Goal: Task Accomplishment & Management: Manage account settings

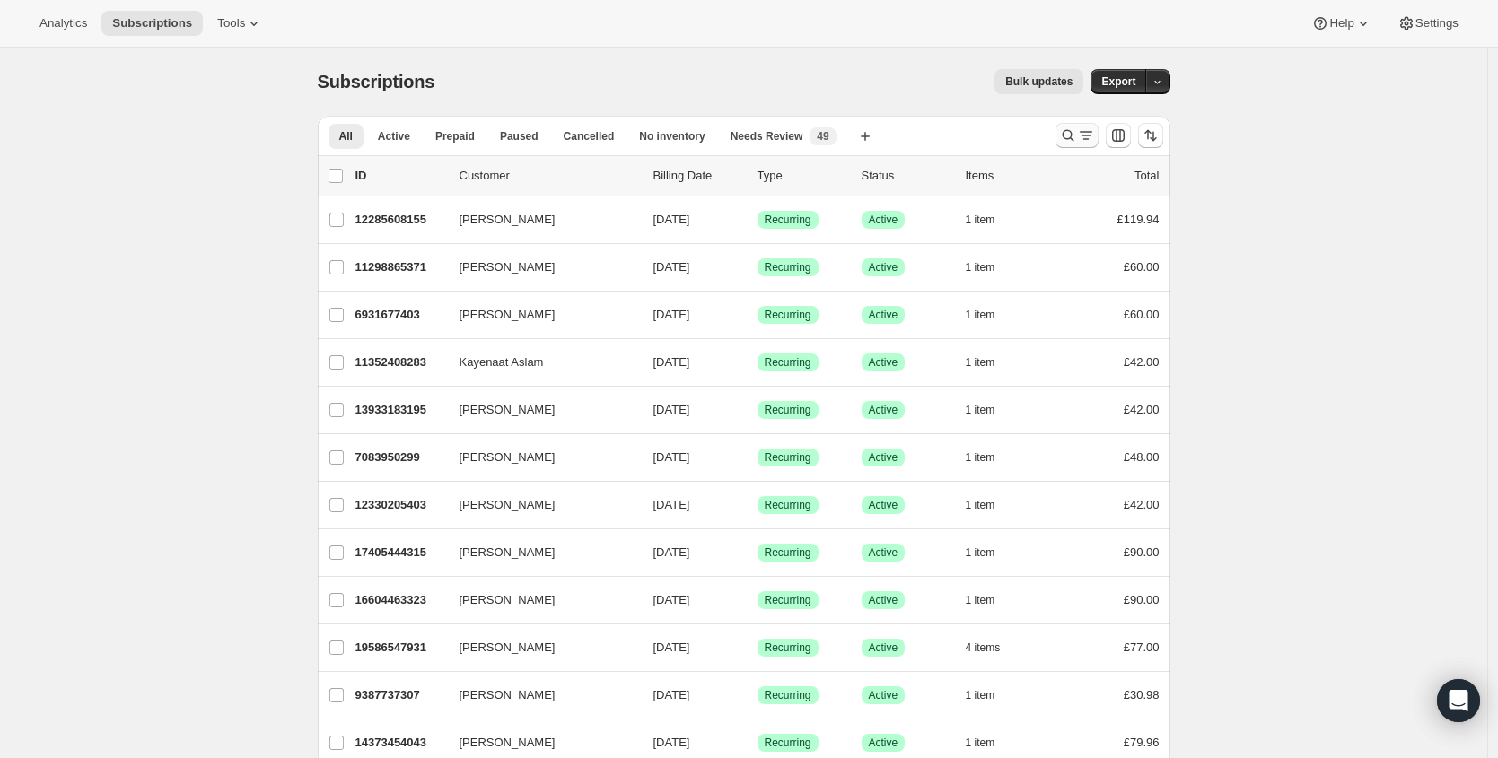
click at [1102, 138] on div at bounding box center [1109, 136] width 122 height 36
click at [1070, 142] on icon "Search and filter results" at bounding box center [1068, 136] width 18 height 18
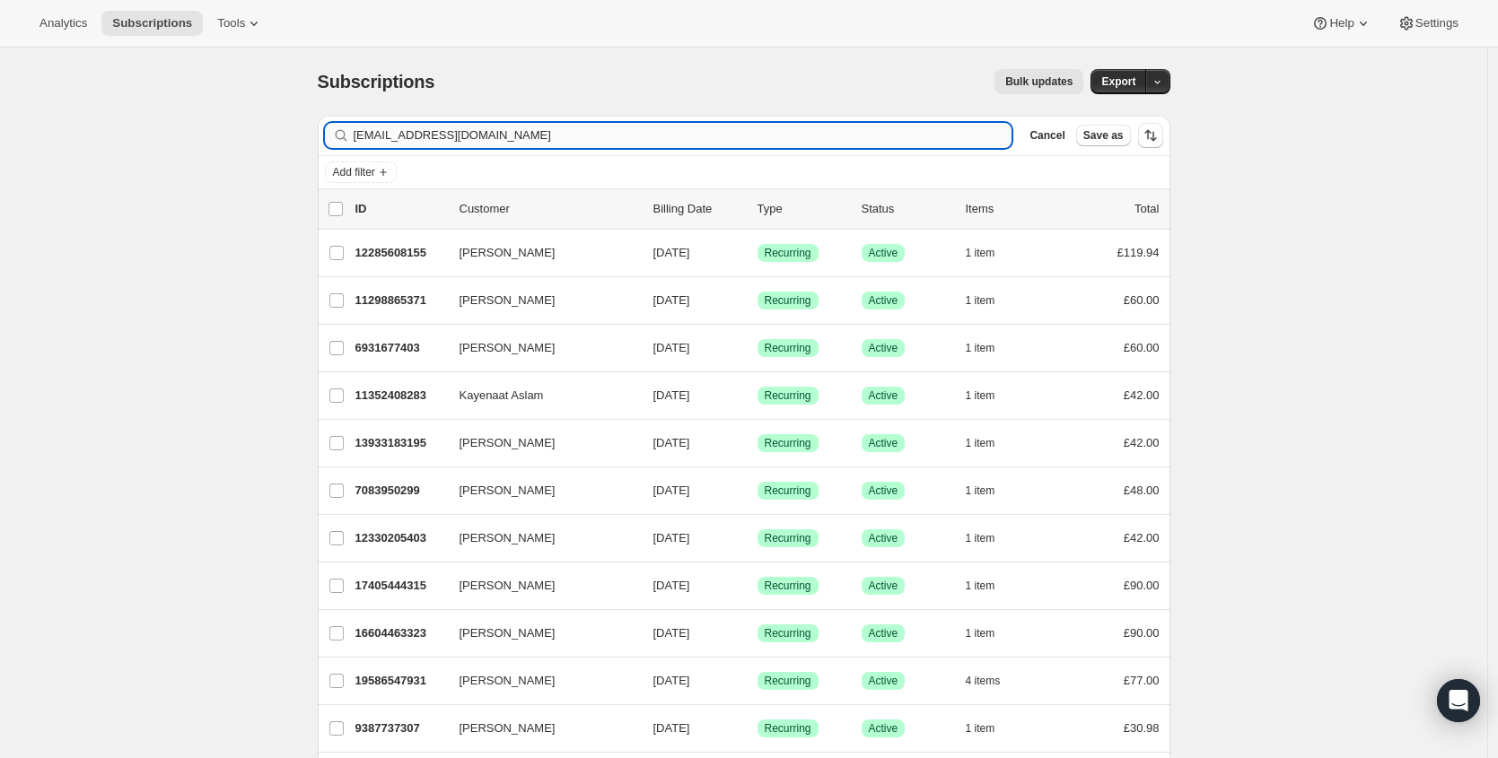
type input "[EMAIL_ADDRESS][DOMAIN_NAME]"
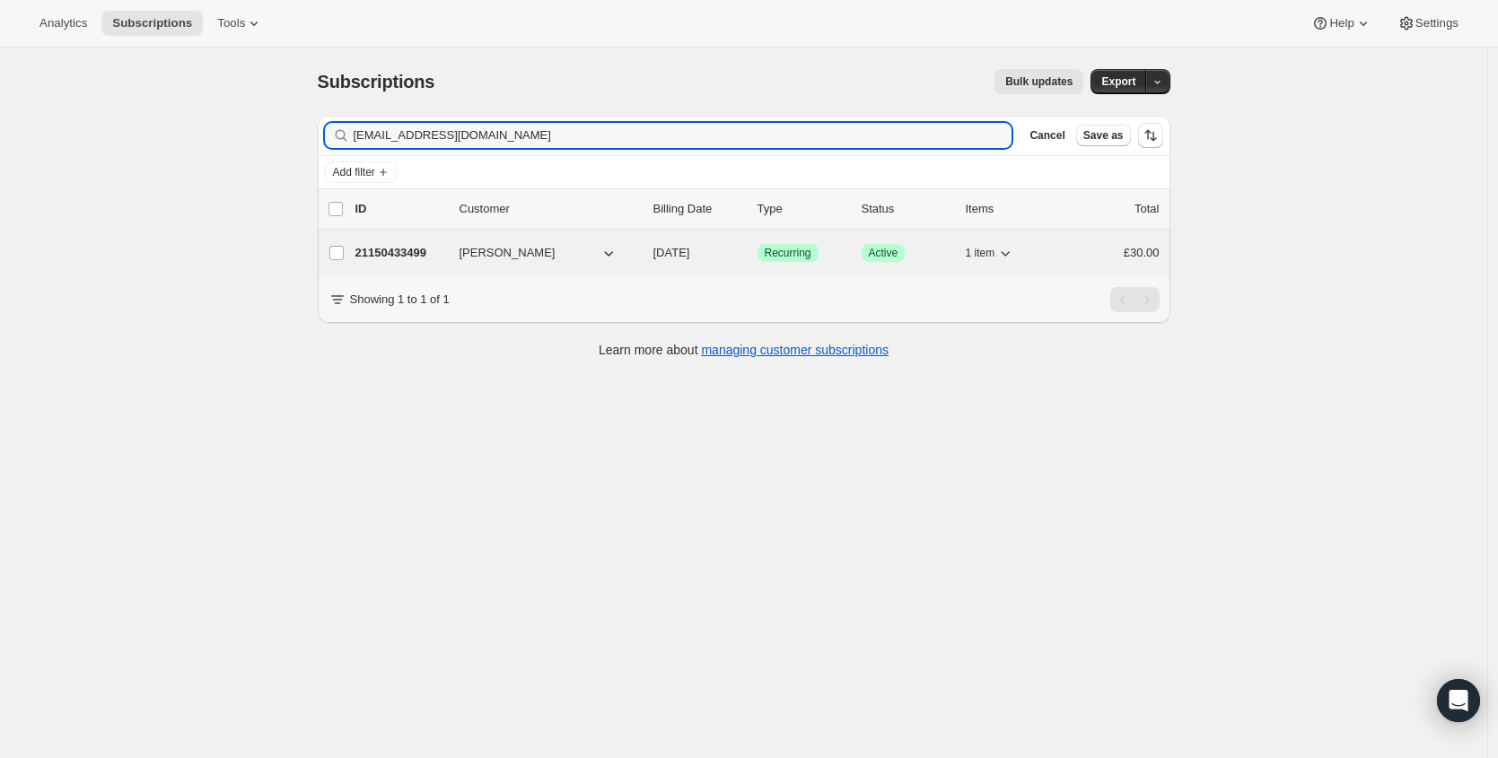
click at [443, 257] on p "21150433499" at bounding box center [400, 253] width 90 height 18
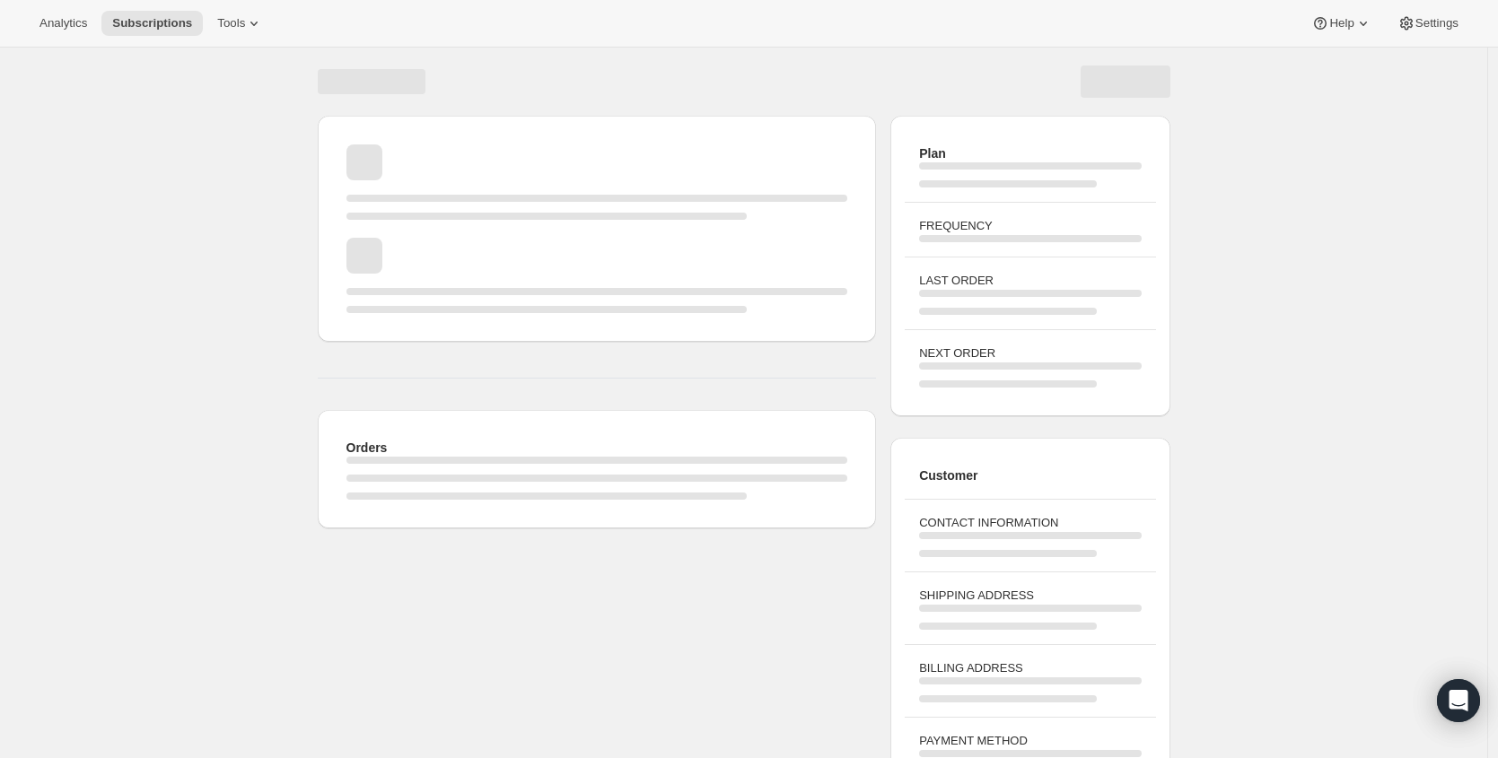
click at [425, 258] on div "Page loading" at bounding box center [597, 275] width 502 height 75
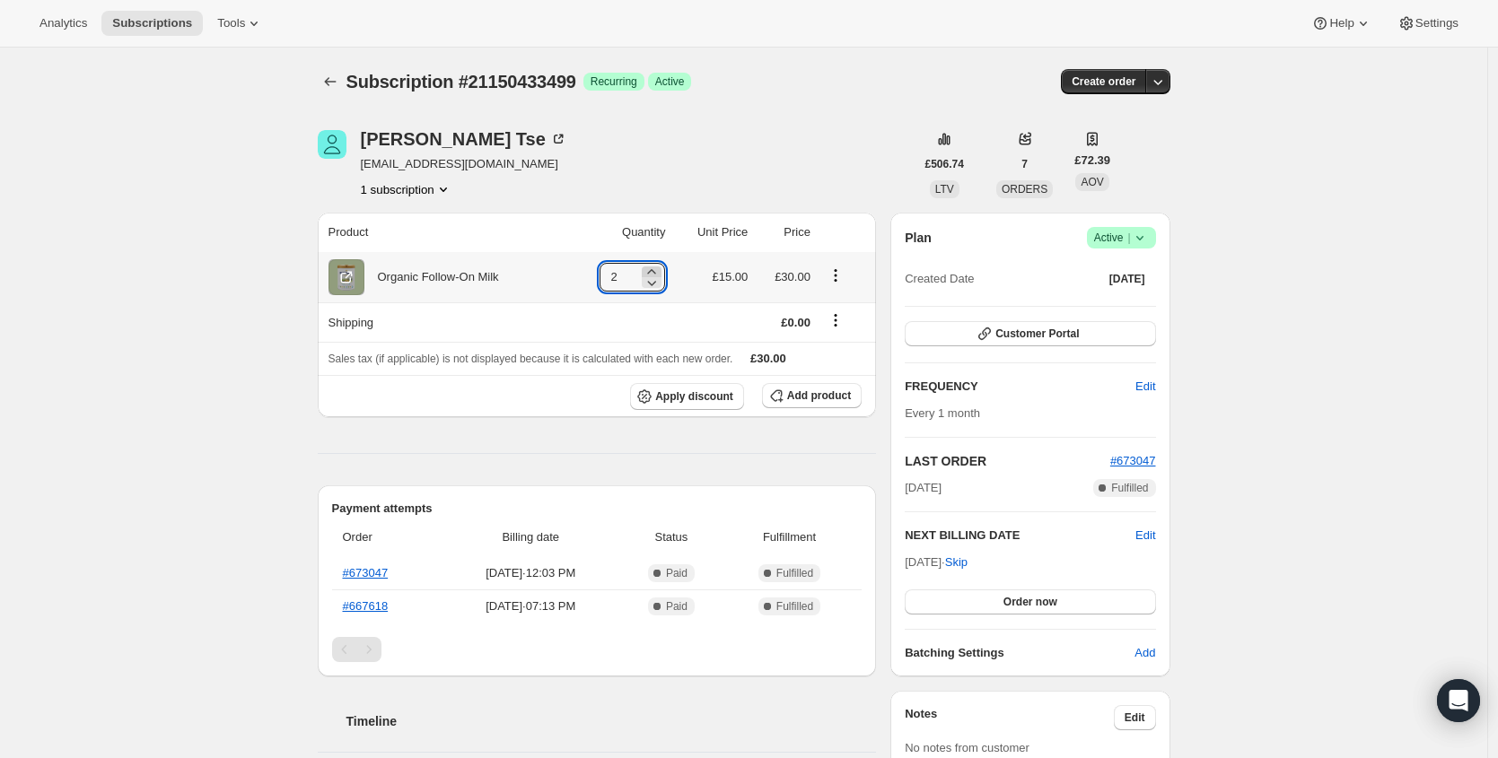
click at [660, 272] on icon at bounding box center [651, 272] width 18 height 18
type input "4"
click at [458, 274] on div "Organic Follow-On Milk" at bounding box center [431, 277] width 135 height 18
click at [459, 274] on div "Organic Follow-On Milk" at bounding box center [431, 277] width 135 height 18
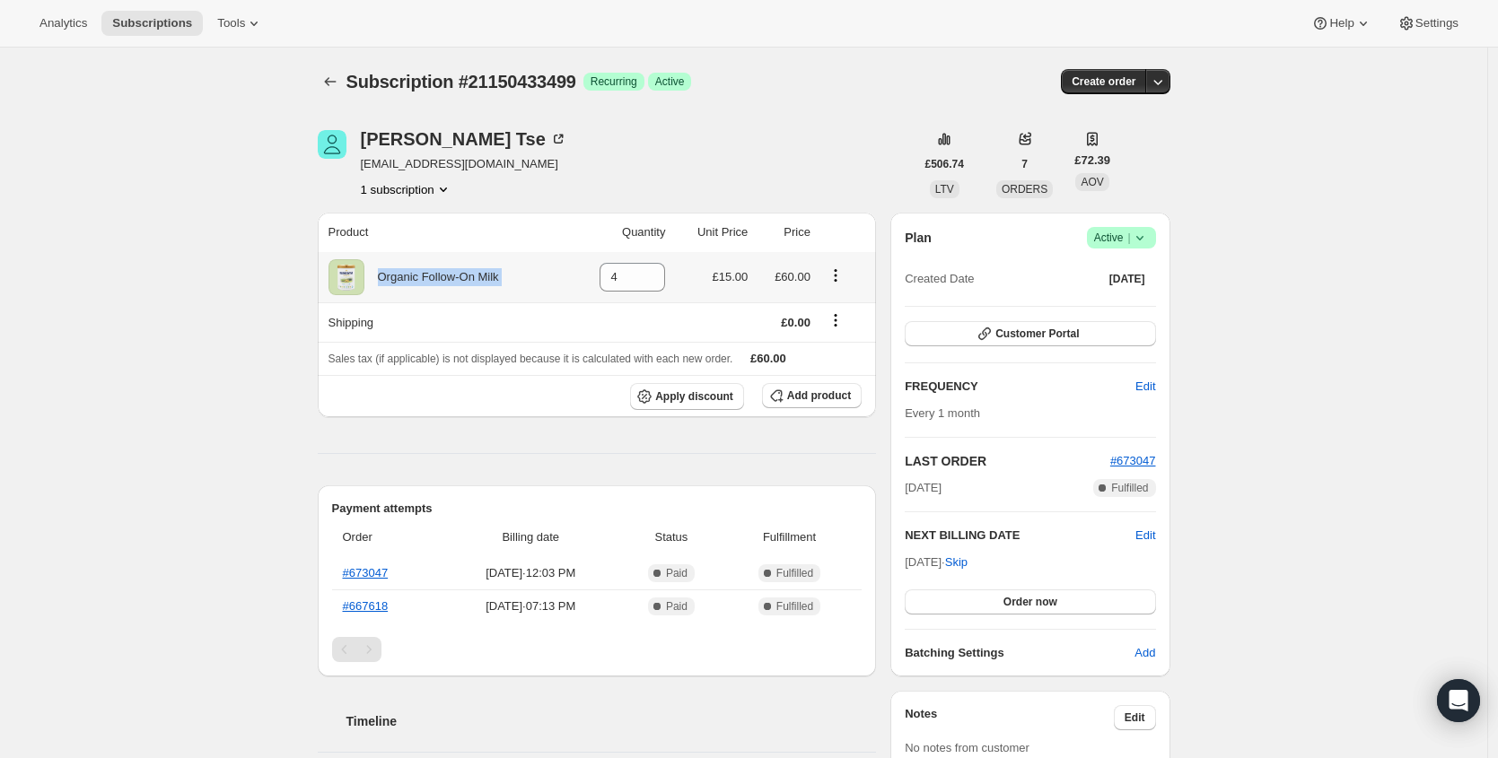
copy div "Organic Follow-On Milk"
click at [1130, 336] on button "Customer Portal" at bounding box center [1029, 333] width 250 height 25
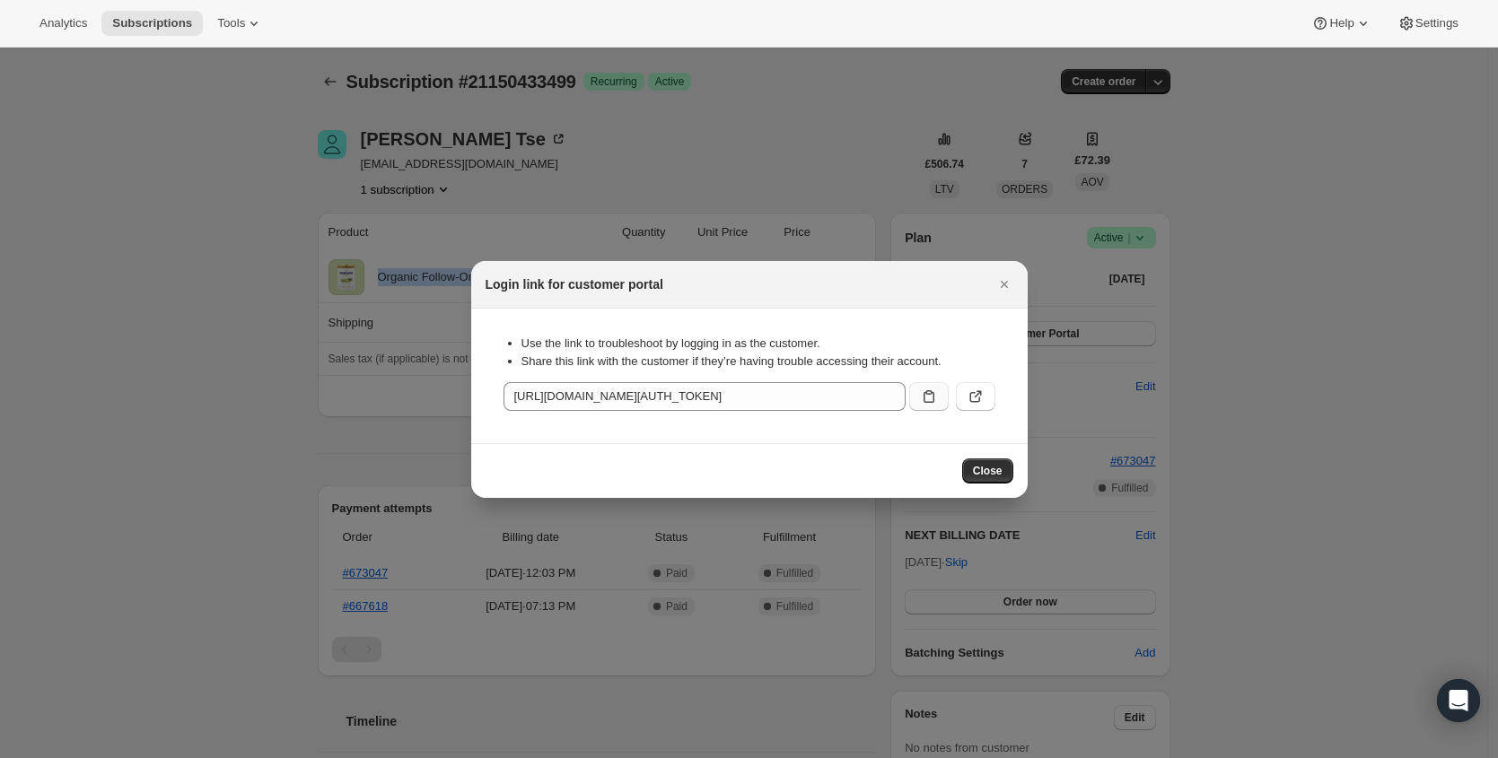
click at [938, 399] on button ":reb:" at bounding box center [928, 396] width 39 height 29
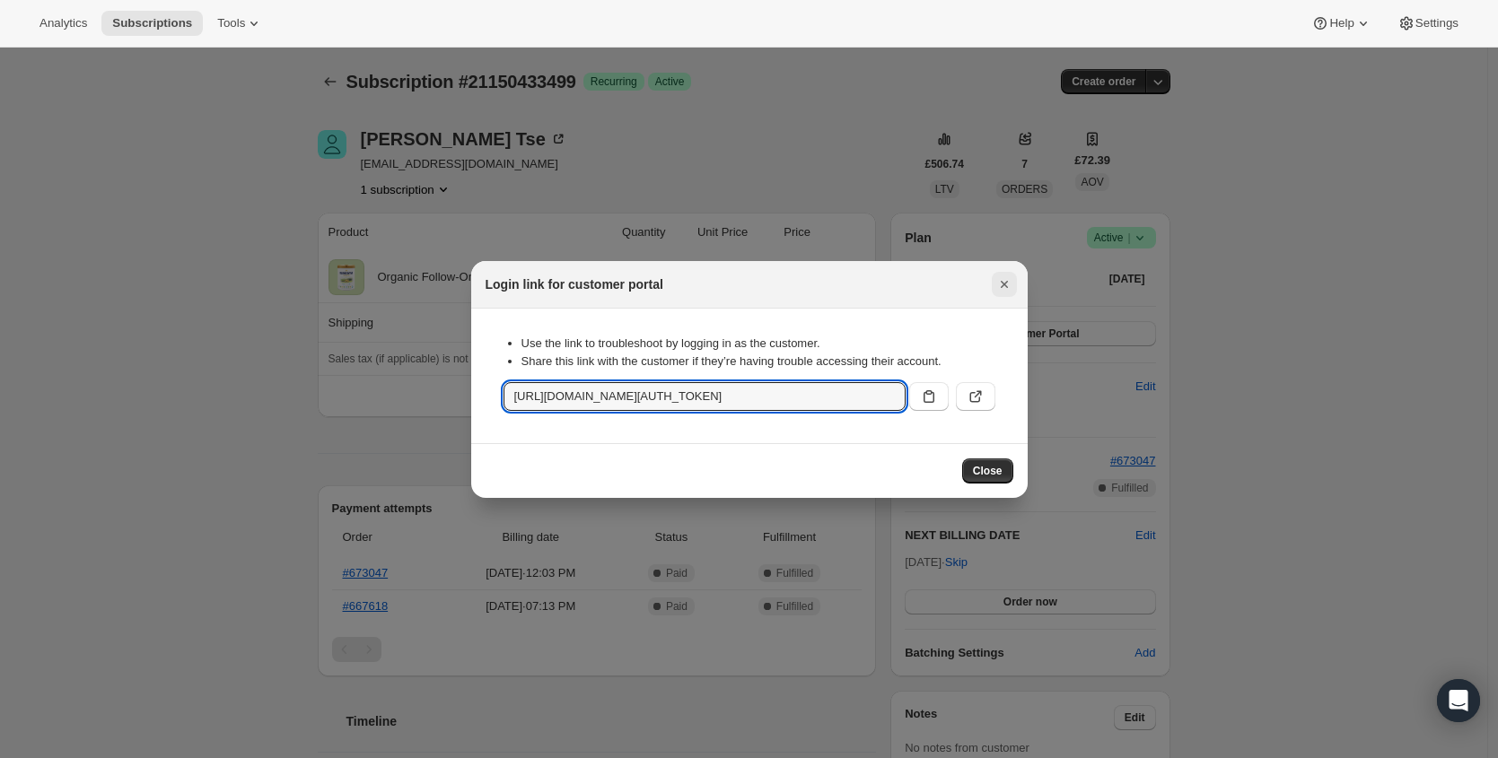
click at [1004, 282] on icon "Close" at bounding box center [1003, 284] width 7 height 7
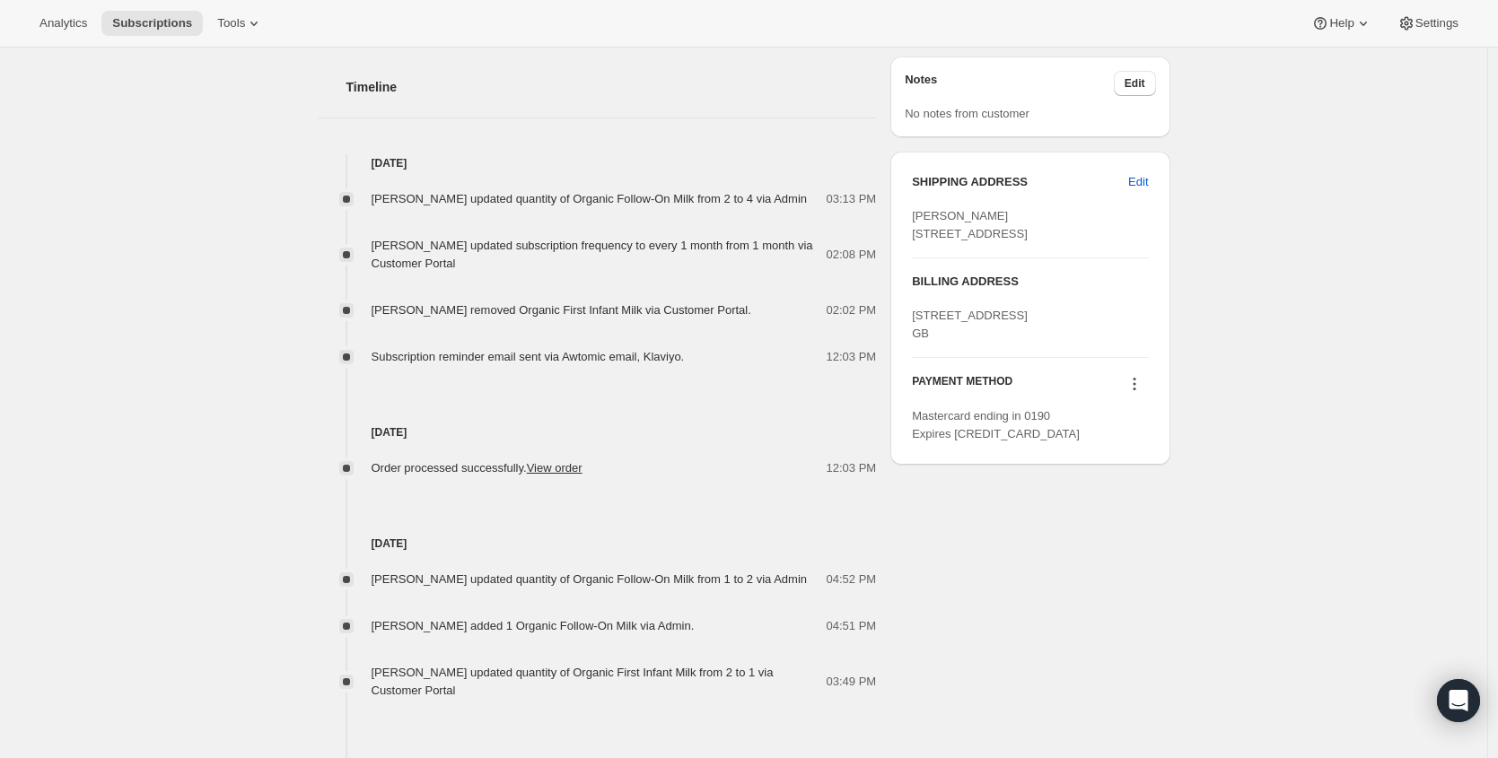
scroll to position [723, 0]
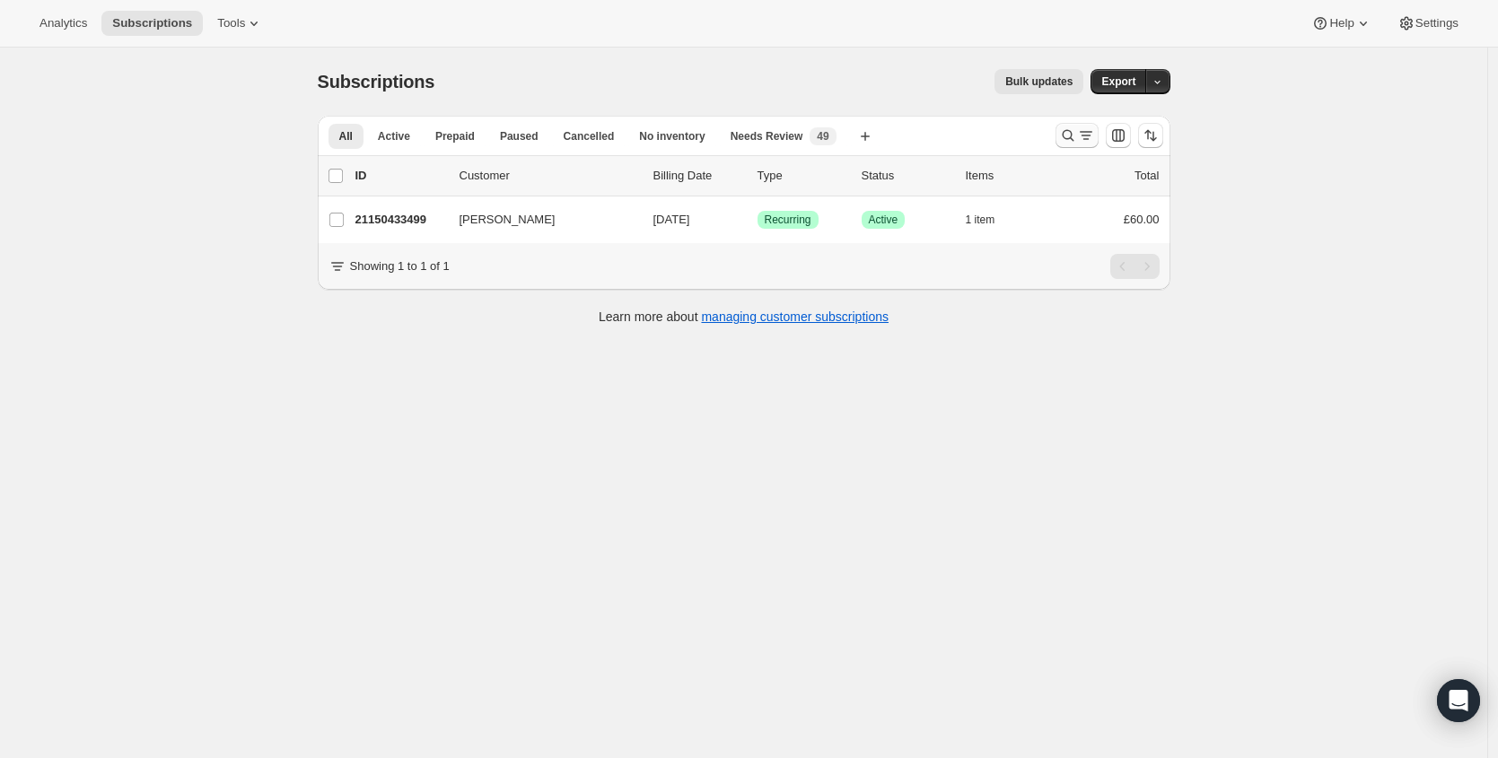
click at [1081, 136] on icon "Search and filter results" at bounding box center [1086, 136] width 18 height 18
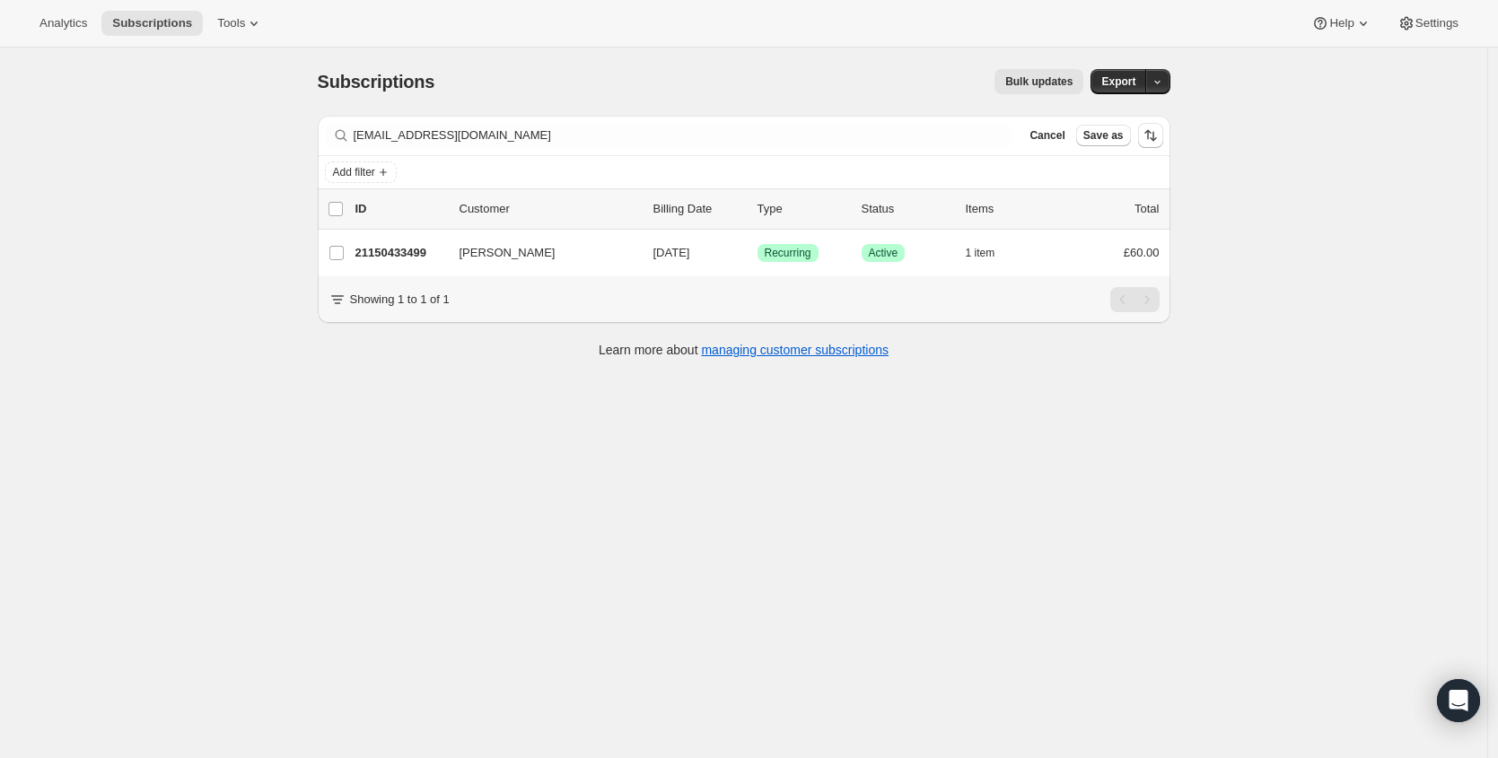
click at [633, 118] on div "Filter subscribers [EMAIL_ADDRESS][DOMAIN_NAME] Clear Cancel Save as" at bounding box center [744, 135] width 852 height 39
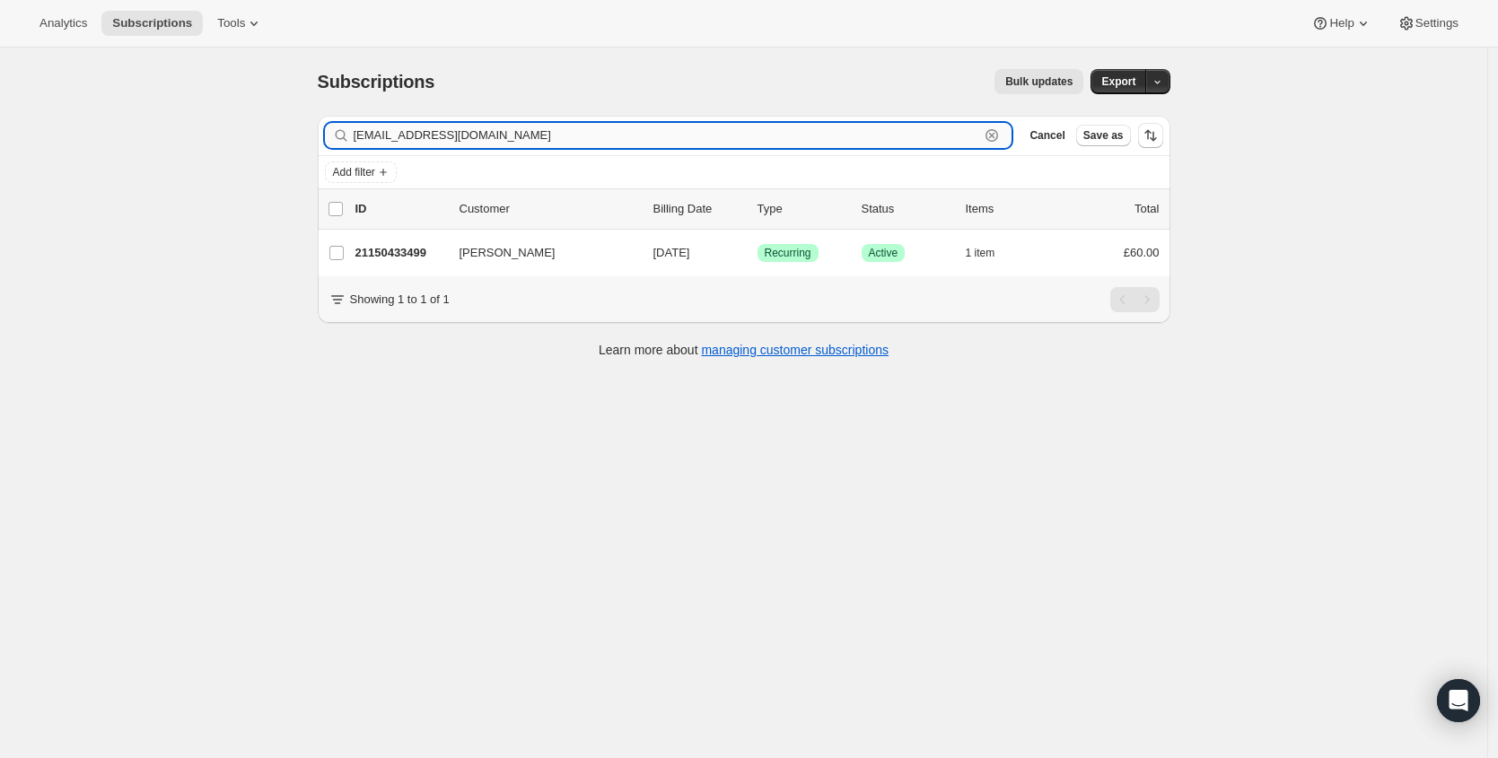
click at [634, 127] on input "[EMAIL_ADDRESS][DOMAIN_NAME]" at bounding box center [667, 135] width 626 height 25
click at [633, 127] on input "[EMAIL_ADDRESS][DOMAIN_NAME]" at bounding box center [667, 135] width 626 height 25
paste input "bianca1vanzyl"
type input "[EMAIL_ADDRESS][DOMAIN_NAME]"
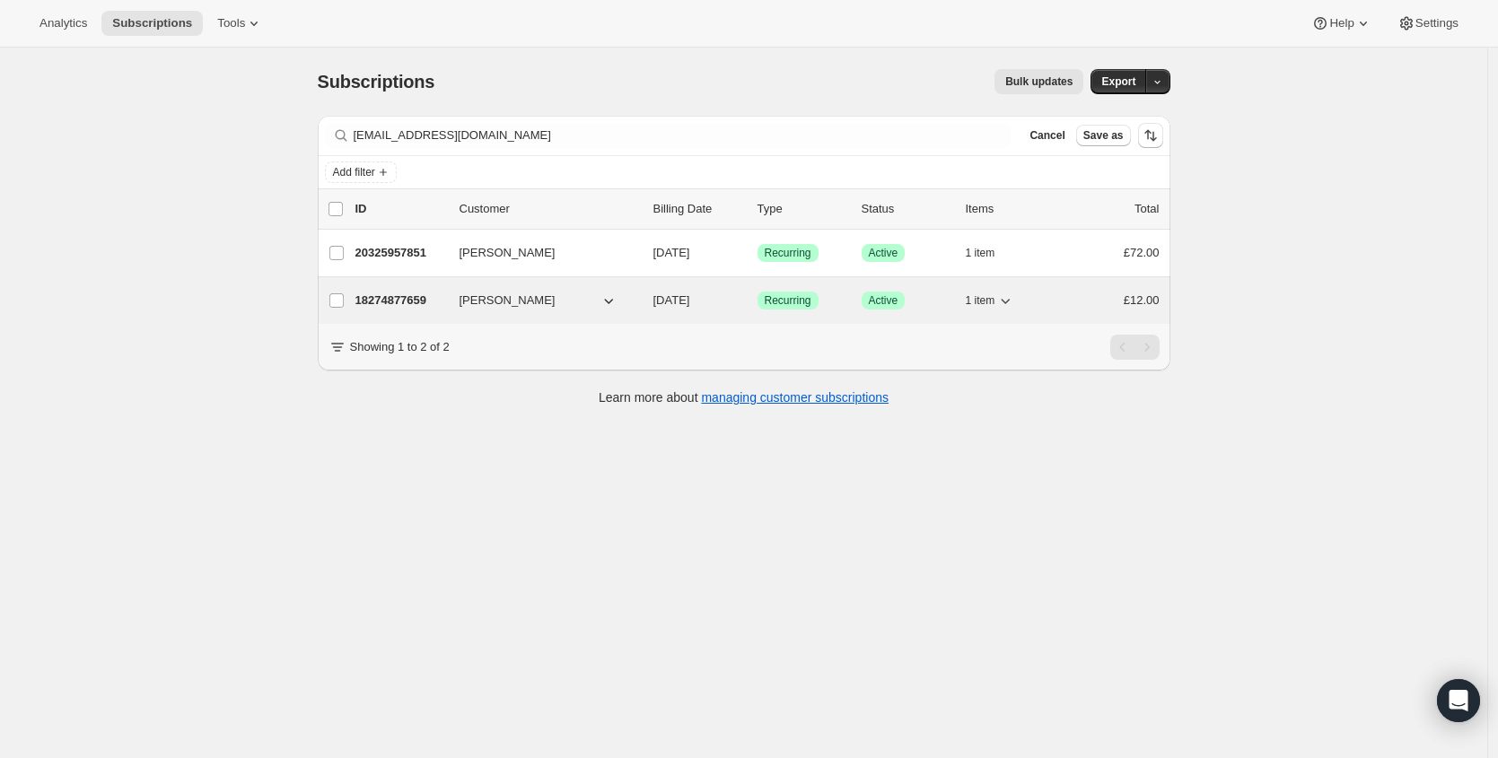
click at [415, 299] on p "18274877659" at bounding box center [400, 301] width 90 height 18
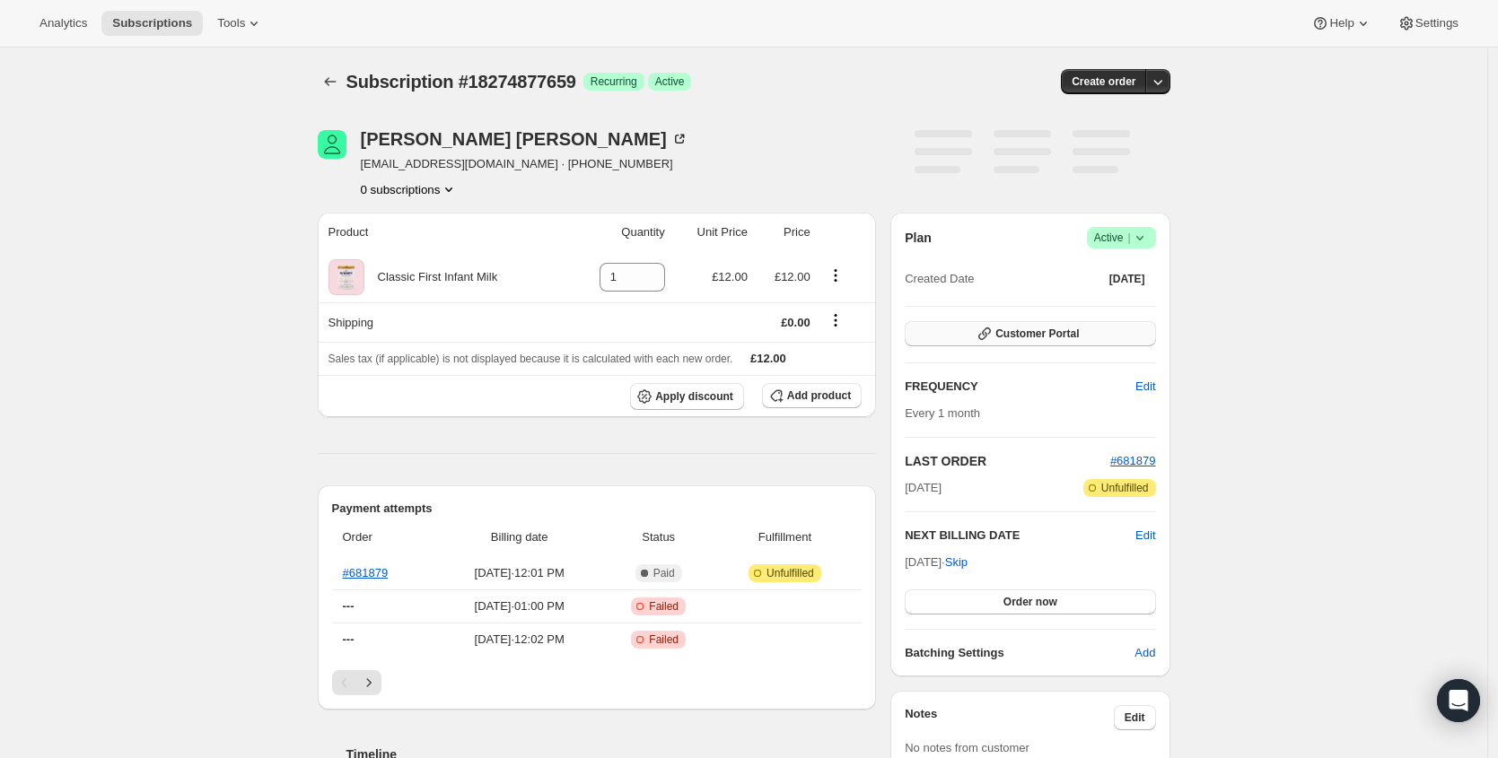
click at [1084, 329] on button "Customer Portal" at bounding box center [1029, 333] width 250 height 25
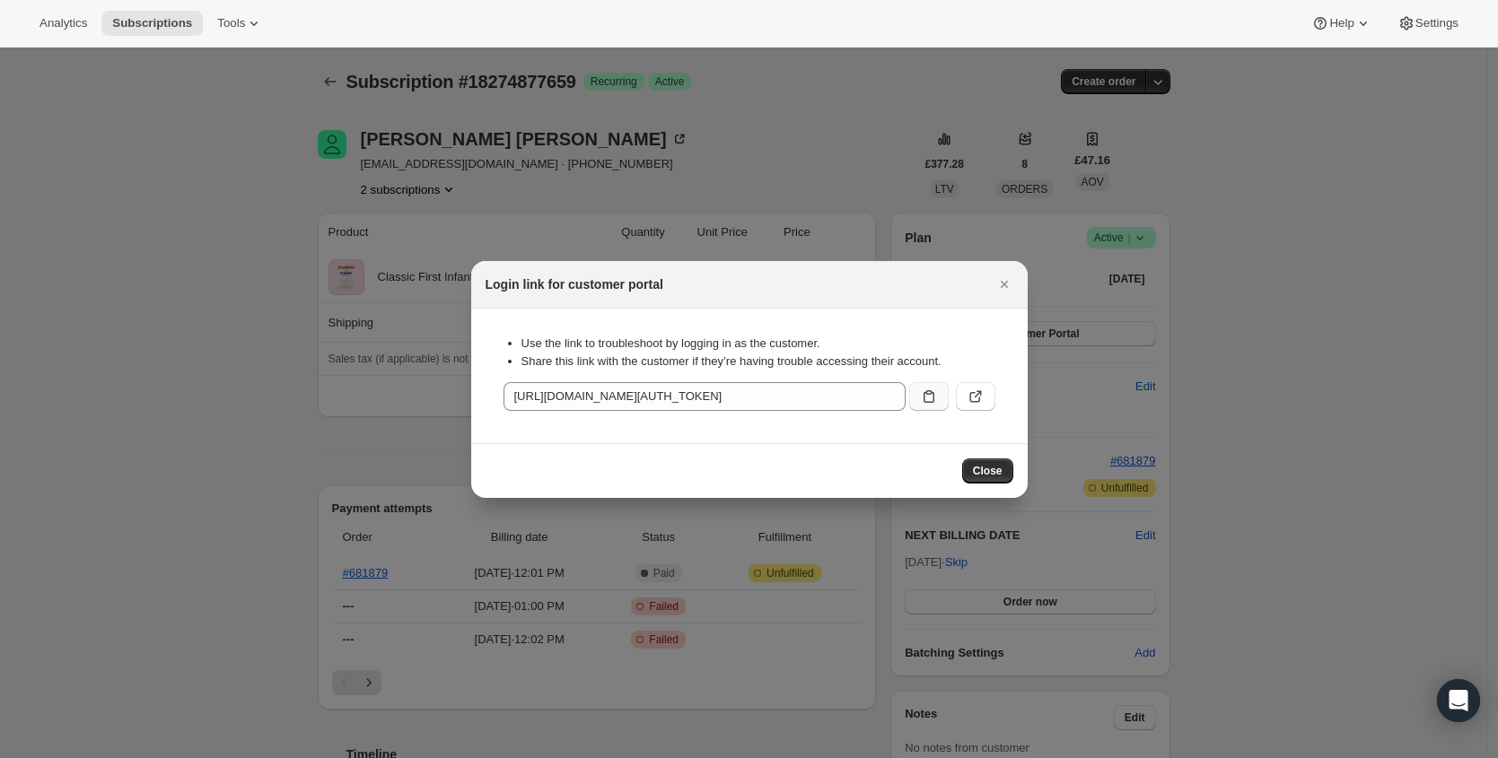
click at [941, 401] on button ":ri7:" at bounding box center [928, 396] width 39 height 29
